Goal: Information Seeking & Learning: Learn about a topic

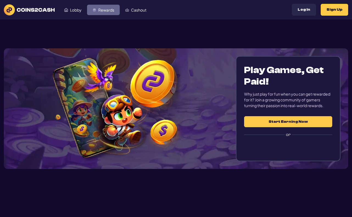
click at [101, 10] on span "Rewards" at bounding box center [106, 10] width 16 height 4
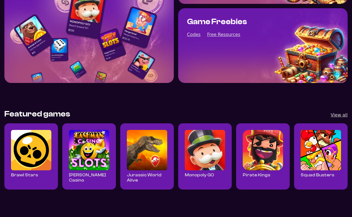
scroll to position [137, 0]
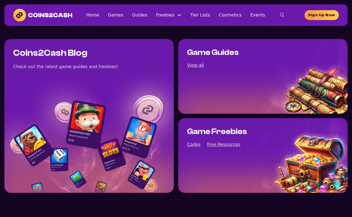
scroll to position [137, 0]
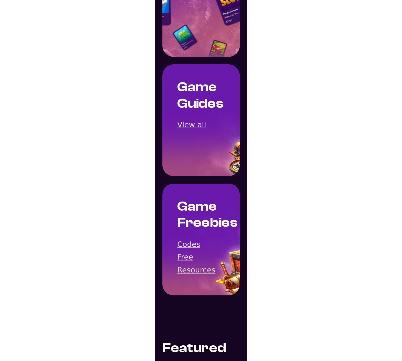
scroll to position [137, 0]
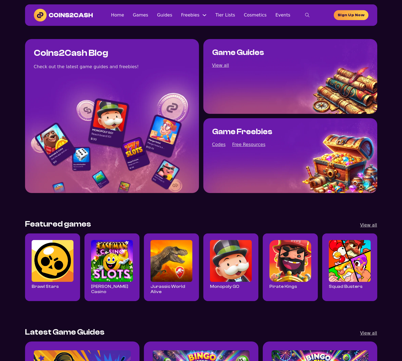
click at [111, 270] on img "Read all Cashman Casino posts" at bounding box center [112, 261] width 42 height 42
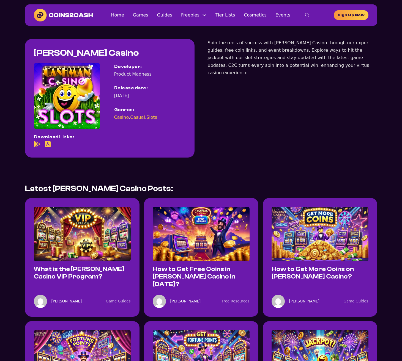
click at [191, 247] on img at bounding box center [201, 234] width 97 height 54
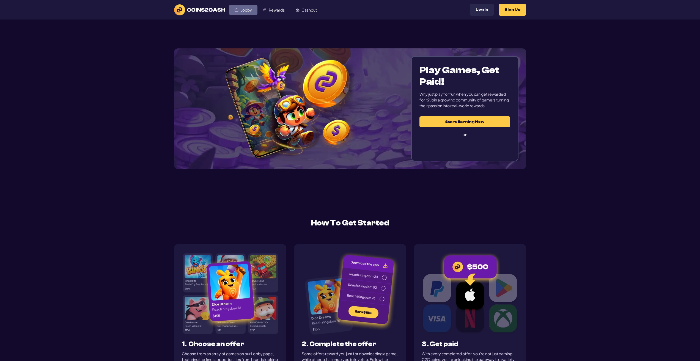
click at [241, 10] on span "Lobby" at bounding box center [246, 10] width 12 height 4
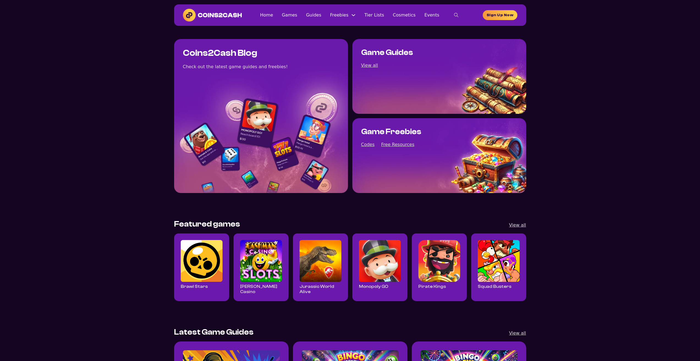
click at [160, 118] on section "Coins2Cash Blog Check out the latest game guides and freebies! Game Guides View…" at bounding box center [350, 116] width 700 height 180
